Goal: Complete application form

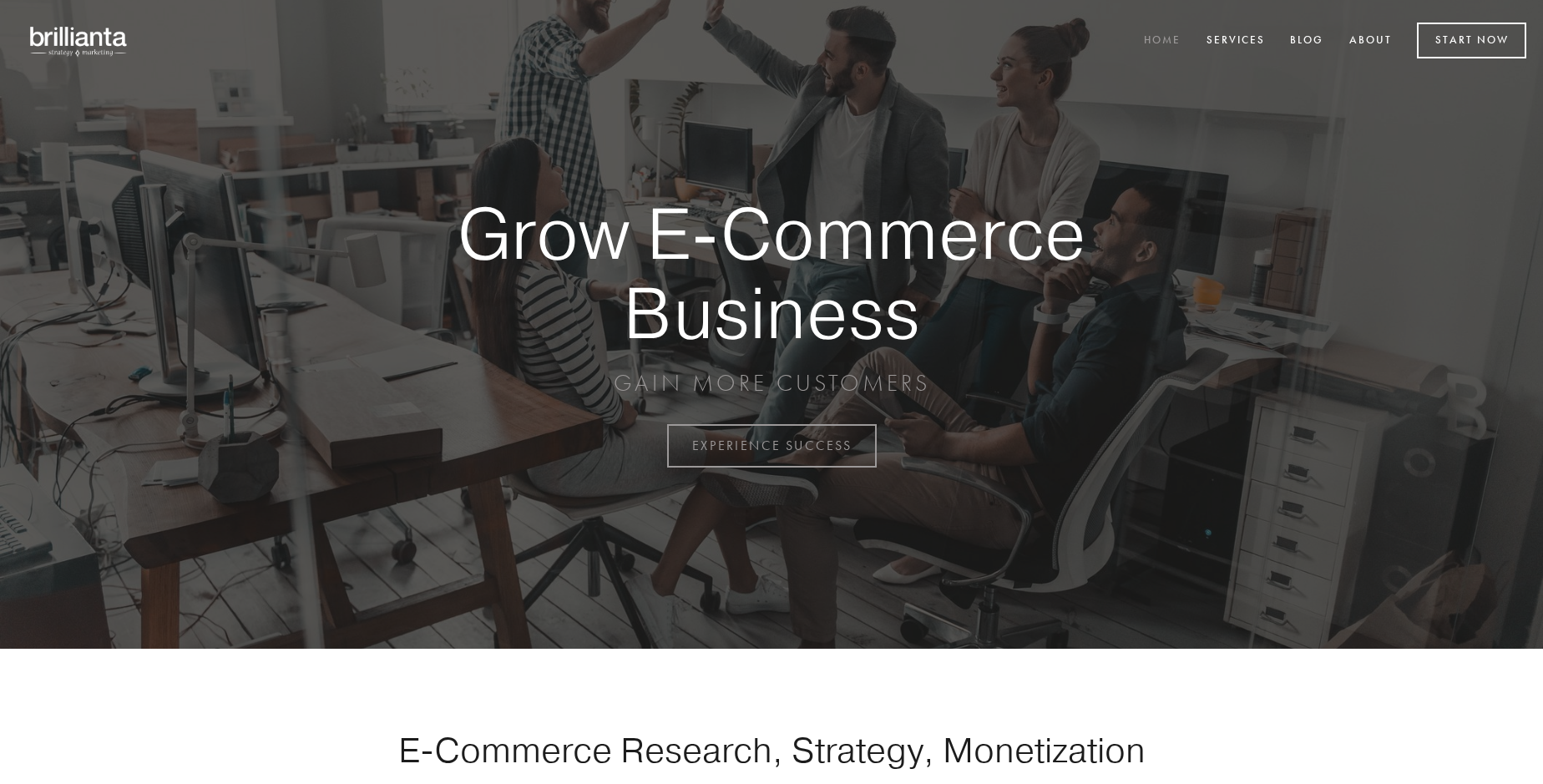
scroll to position [4375, 0]
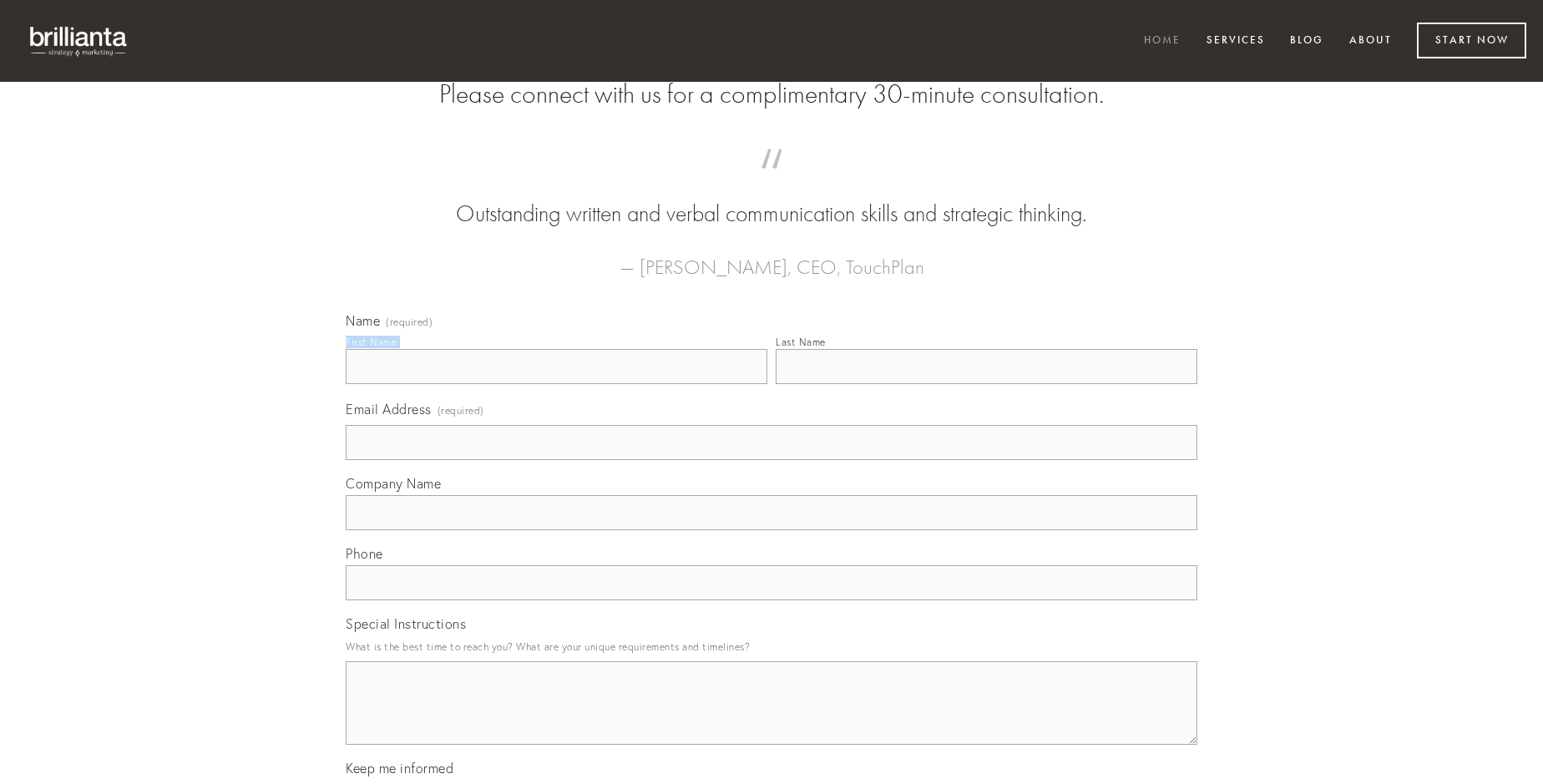
type input "[PERSON_NAME]"
click at [986, 384] on input "Last Name" at bounding box center [986, 366] width 421 height 35
type input "[PERSON_NAME]"
click at [771, 460] on input "Email Address (required)" at bounding box center [771, 442] width 851 height 35
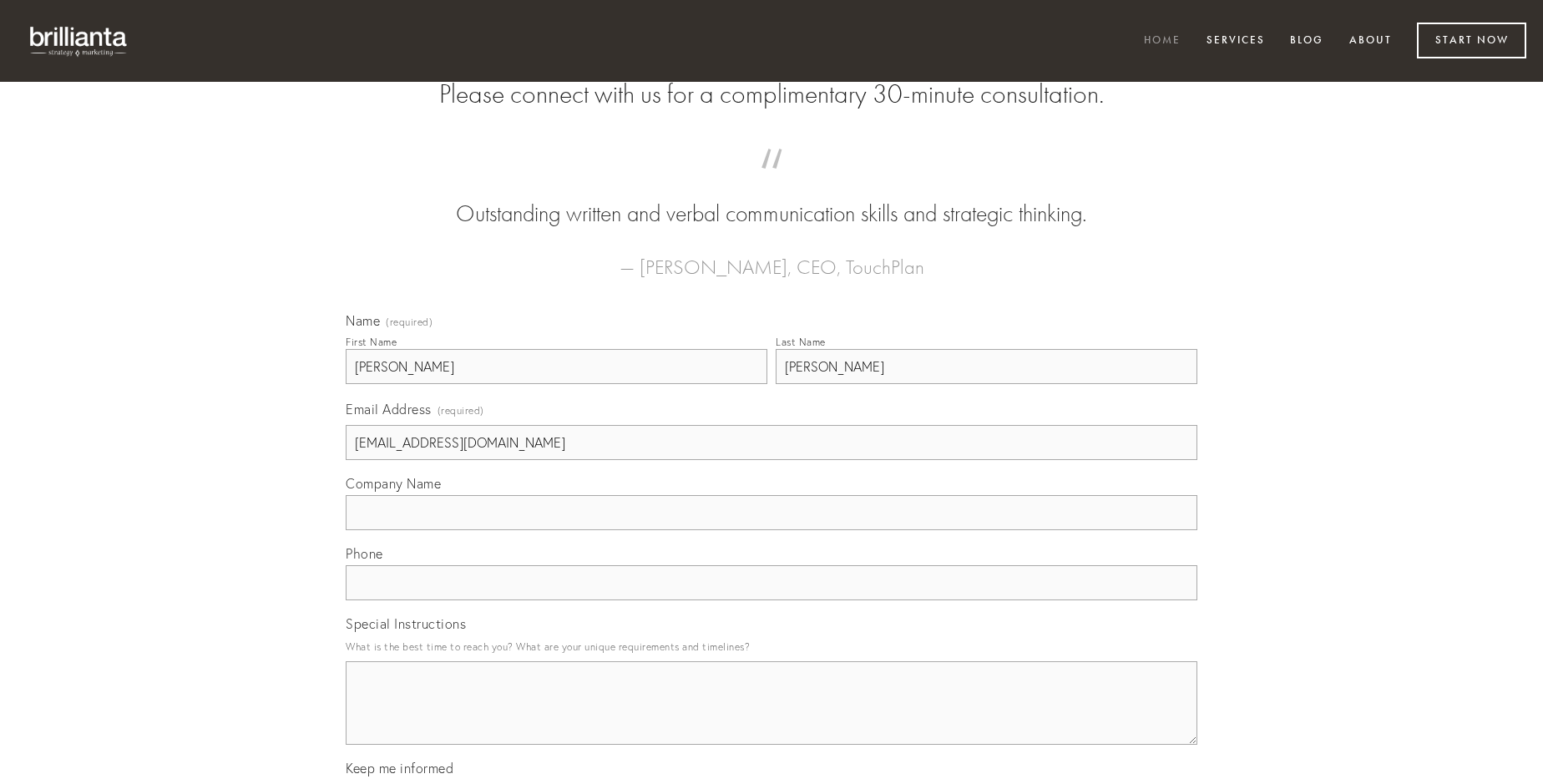
type input "[EMAIL_ADDRESS][DOMAIN_NAME]"
click at [771, 530] on input "Company Name" at bounding box center [771, 512] width 851 height 35
type input "vigor"
click at [771, 600] on input "text" at bounding box center [771, 583] width 851 height 35
click at [771, 718] on textarea "Special Instructions" at bounding box center [771, 703] width 851 height 84
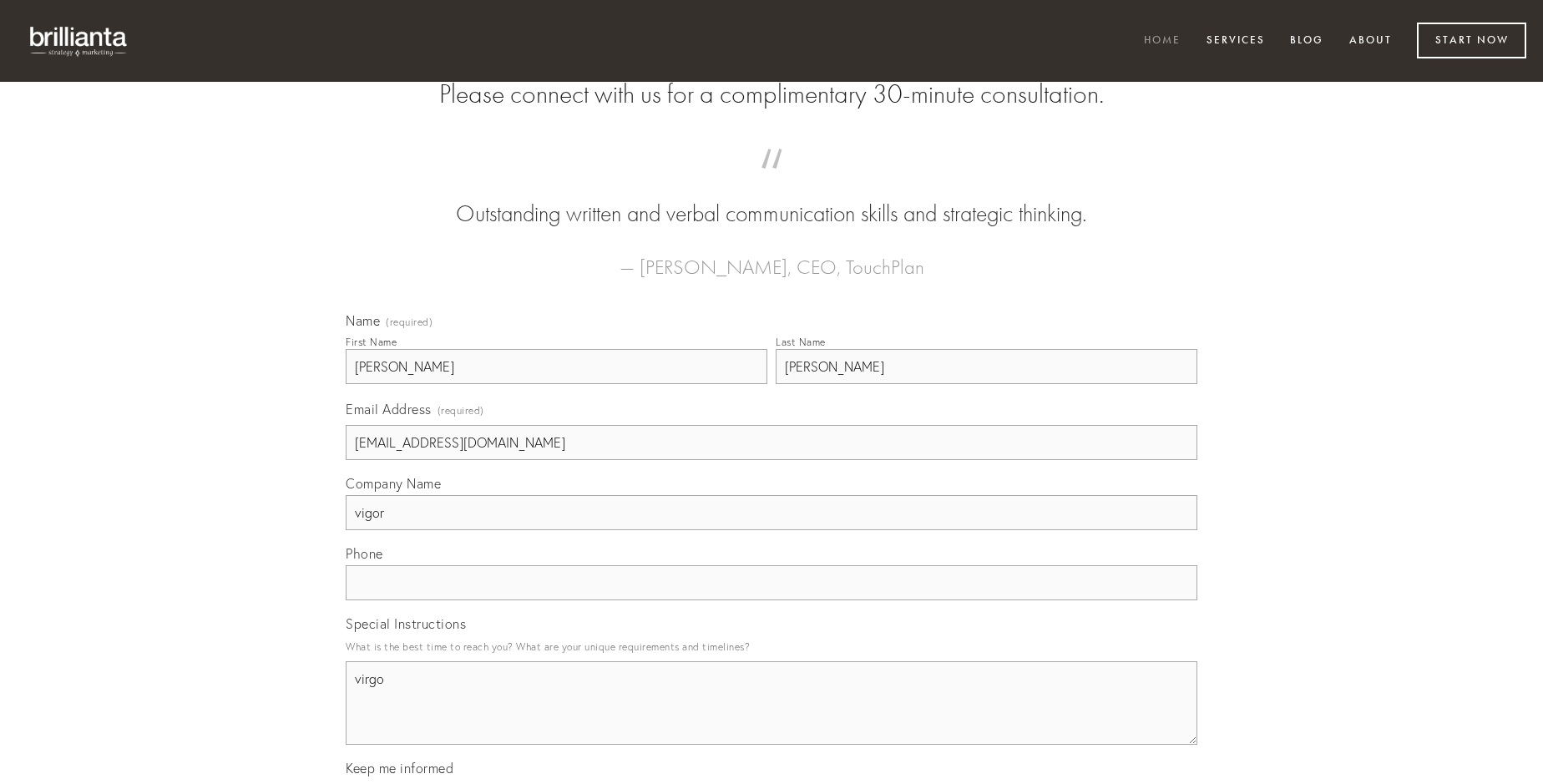
type textarea "virgo"
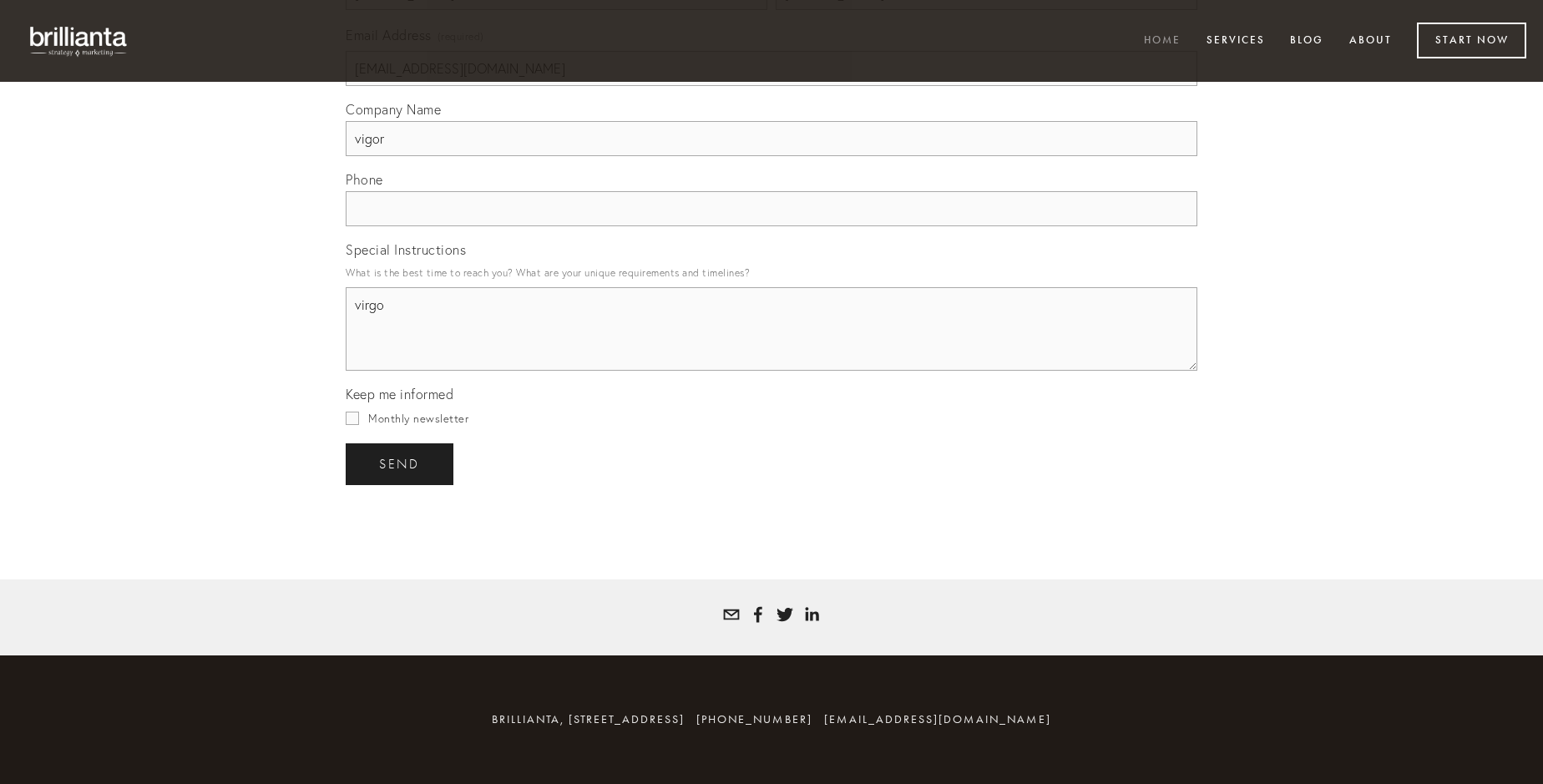
click at [400, 463] on span "send" at bounding box center [400, 463] width 41 height 15
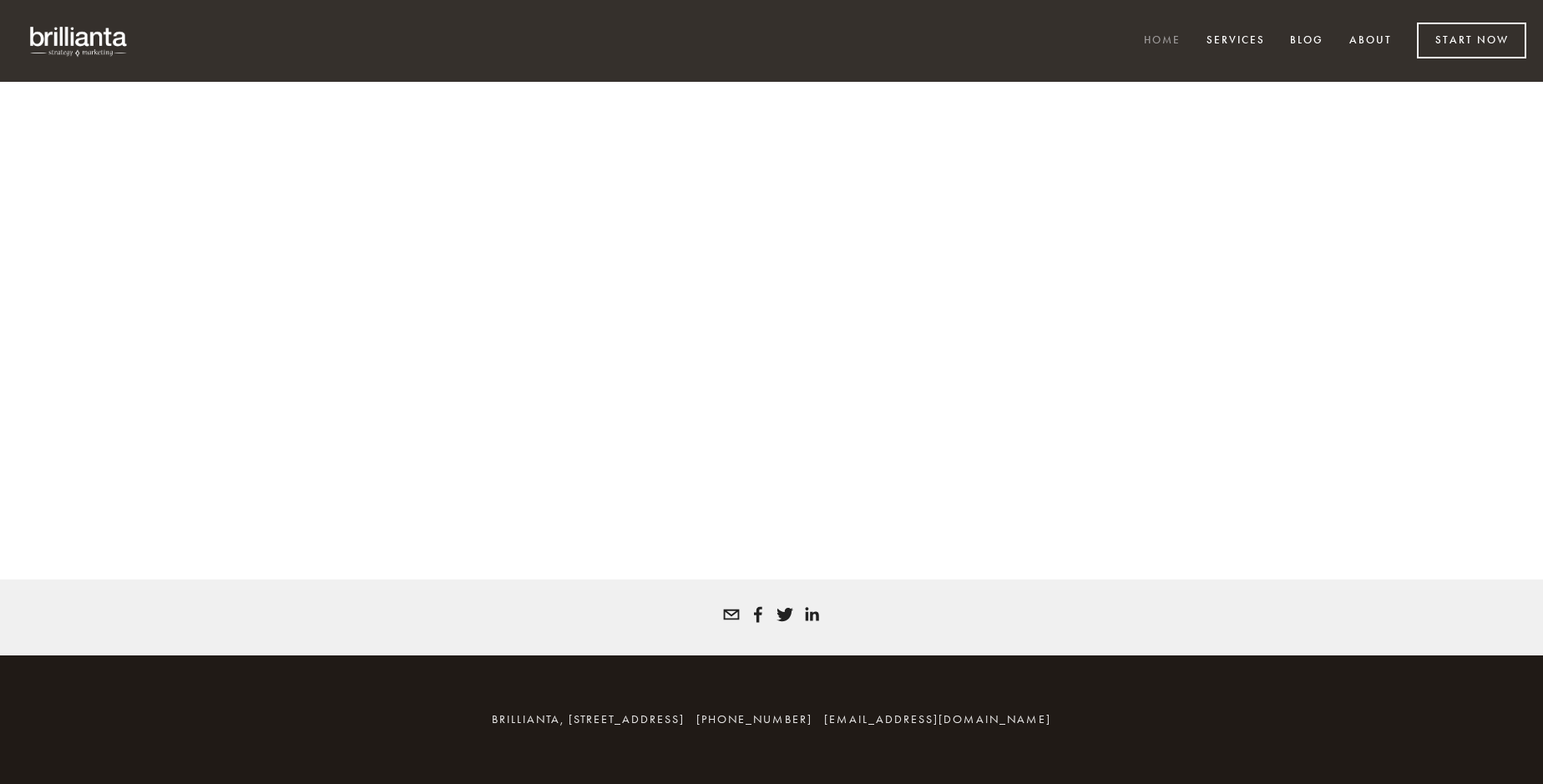
scroll to position [4354, 0]
